Goal: Contribute content: Contribute content

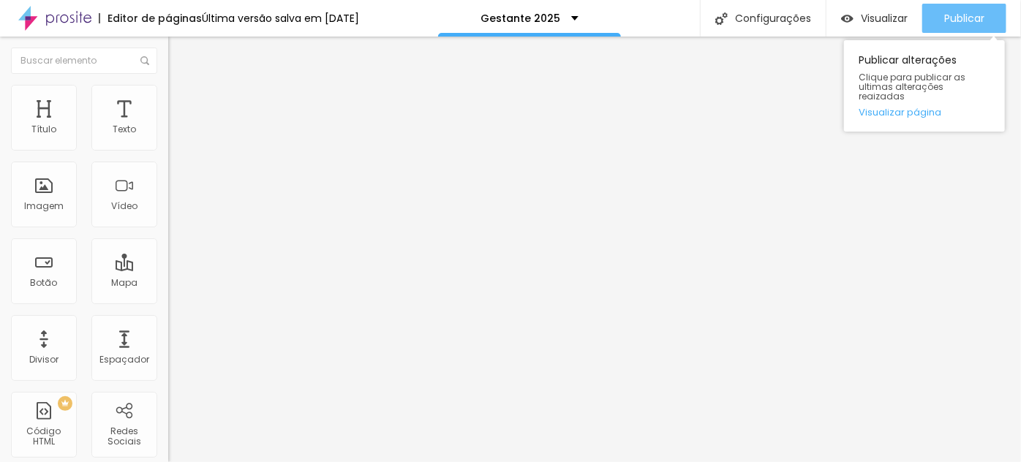
click at [973, 14] on span "Publicar" at bounding box center [965, 18] width 40 height 12
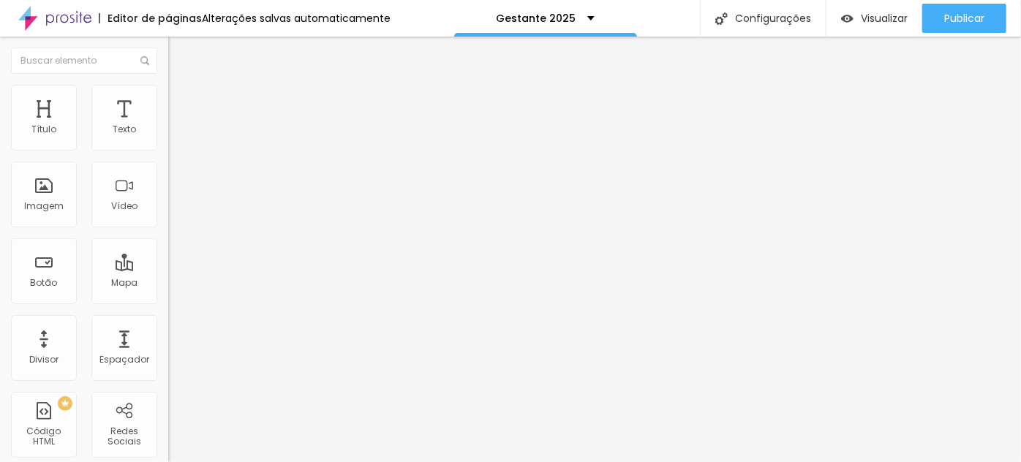
click at [168, 126] on span "Trocar imagem" at bounding box center [208, 119] width 80 height 12
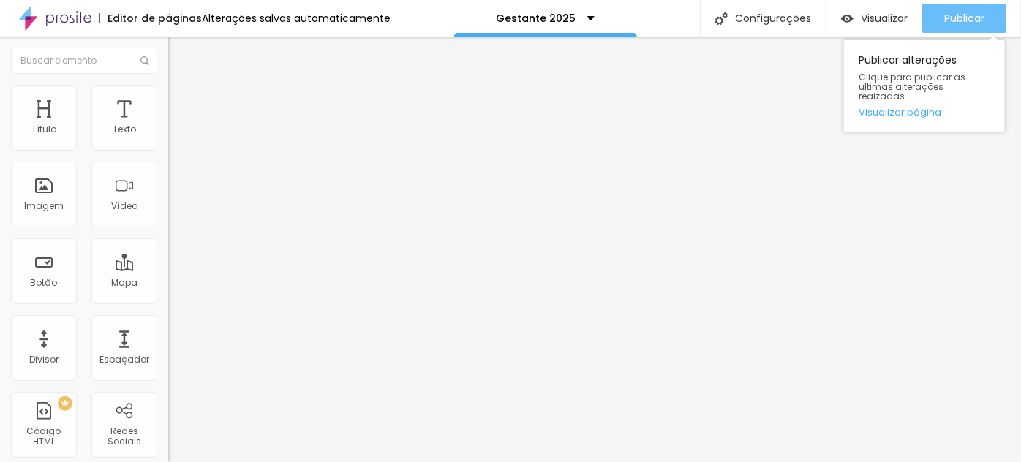
drag, startPoint x: 970, startPoint y: 15, endPoint x: 970, endPoint y: 23, distance: 8.8
click at [970, 15] on span "Publicar" at bounding box center [965, 18] width 40 height 12
click at [984, 20] on span "Publicar" at bounding box center [965, 18] width 40 height 12
